Goal: Transaction & Acquisition: Subscribe to service/newsletter

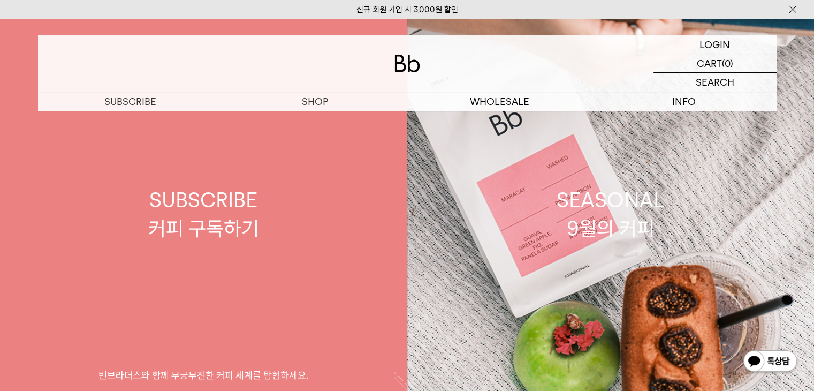
click at [228, 202] on div "SUBSCRIBE 커피 구독하기" at bounding box center [203, 214] width 111 height 57
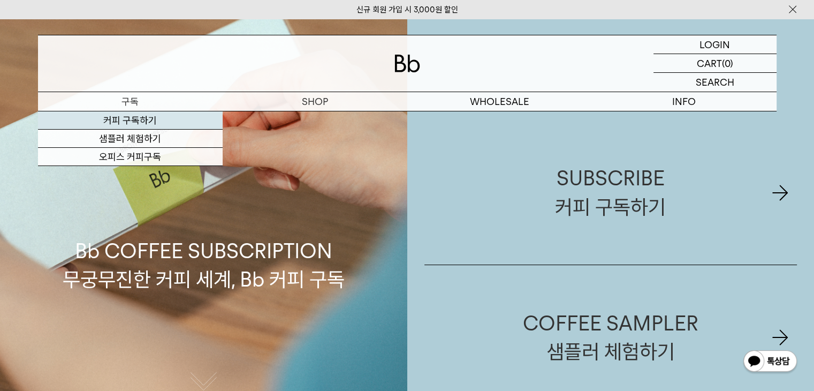
click at [147, 124] on link "커피 구독하기" at bounding box center [130, 120] width 185 height 18
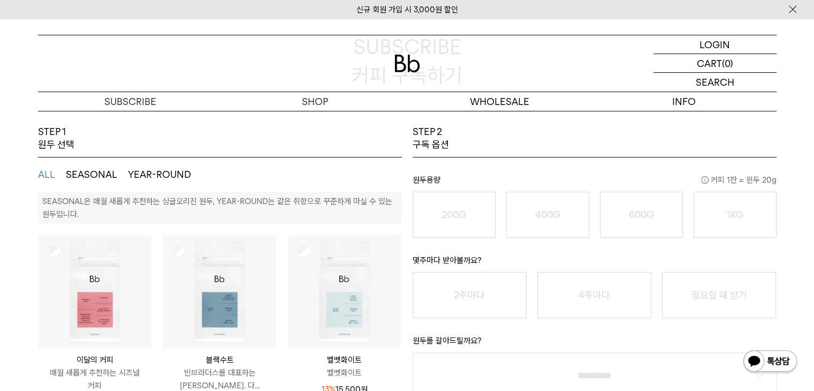
scroll to position [161, 0]
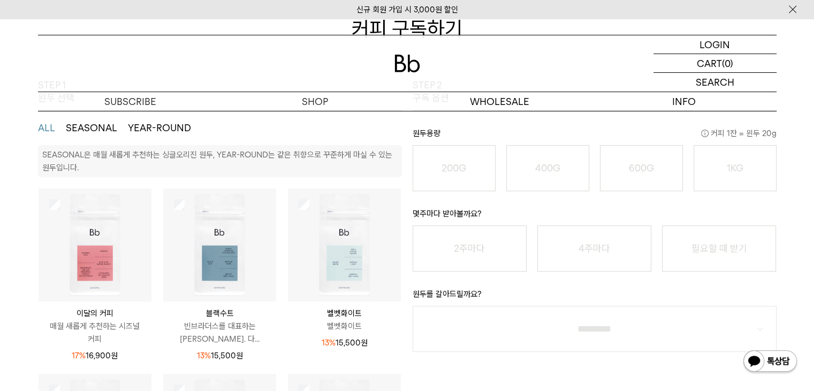
click at [79, 282] on img at bounding box center [95, 244] width 113 height 113
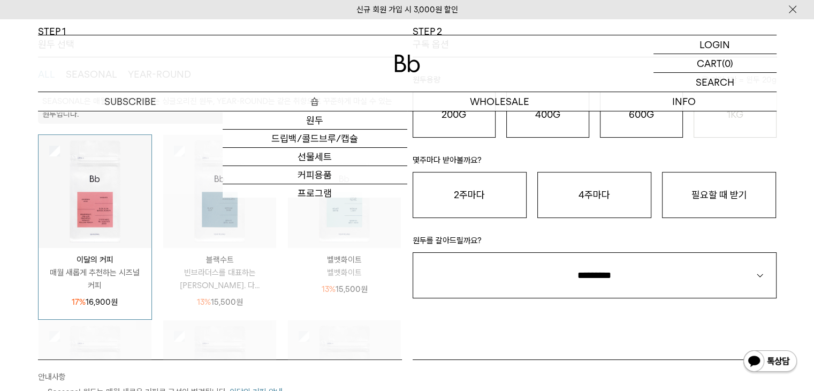
scroll to position [0, 0]
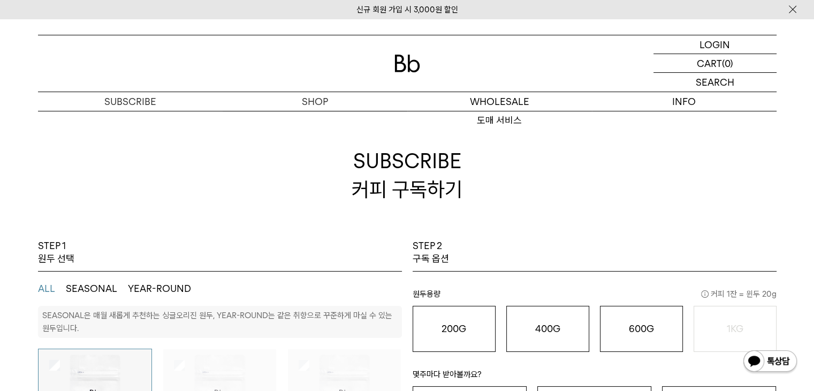
click at [312, 123] on h2 "SUBSCRIBE 커피 구독하기" at bounding box center [407, 175] width 738 height 128
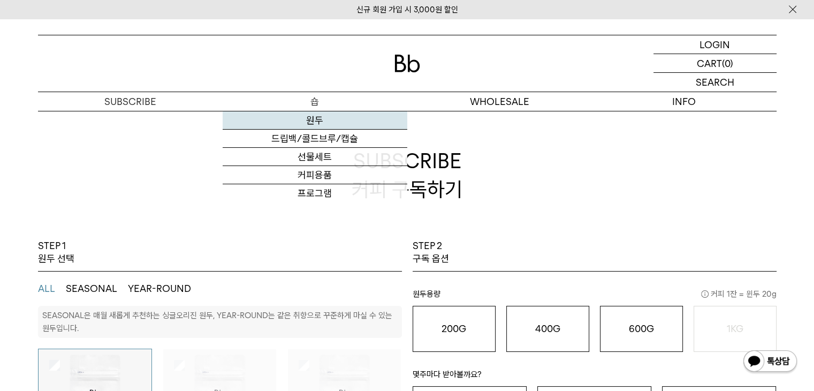
click at [320, 118] on link "원두" at bounding box center [315, 120] width 185 height 18
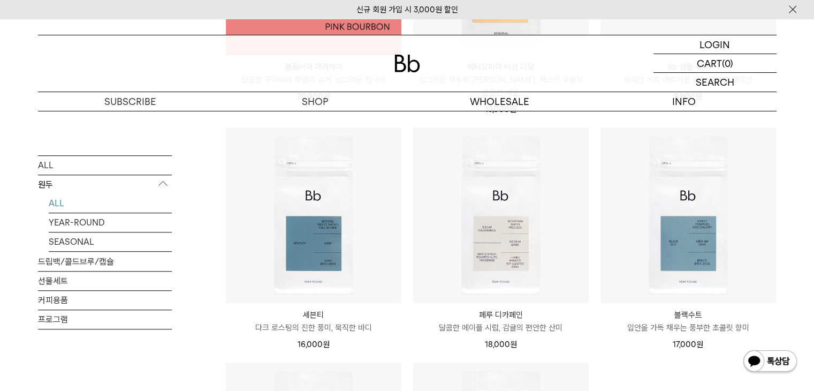
scroll to position [963, 0]
